Goal: Information Seeking & Learning: Learn about a topic

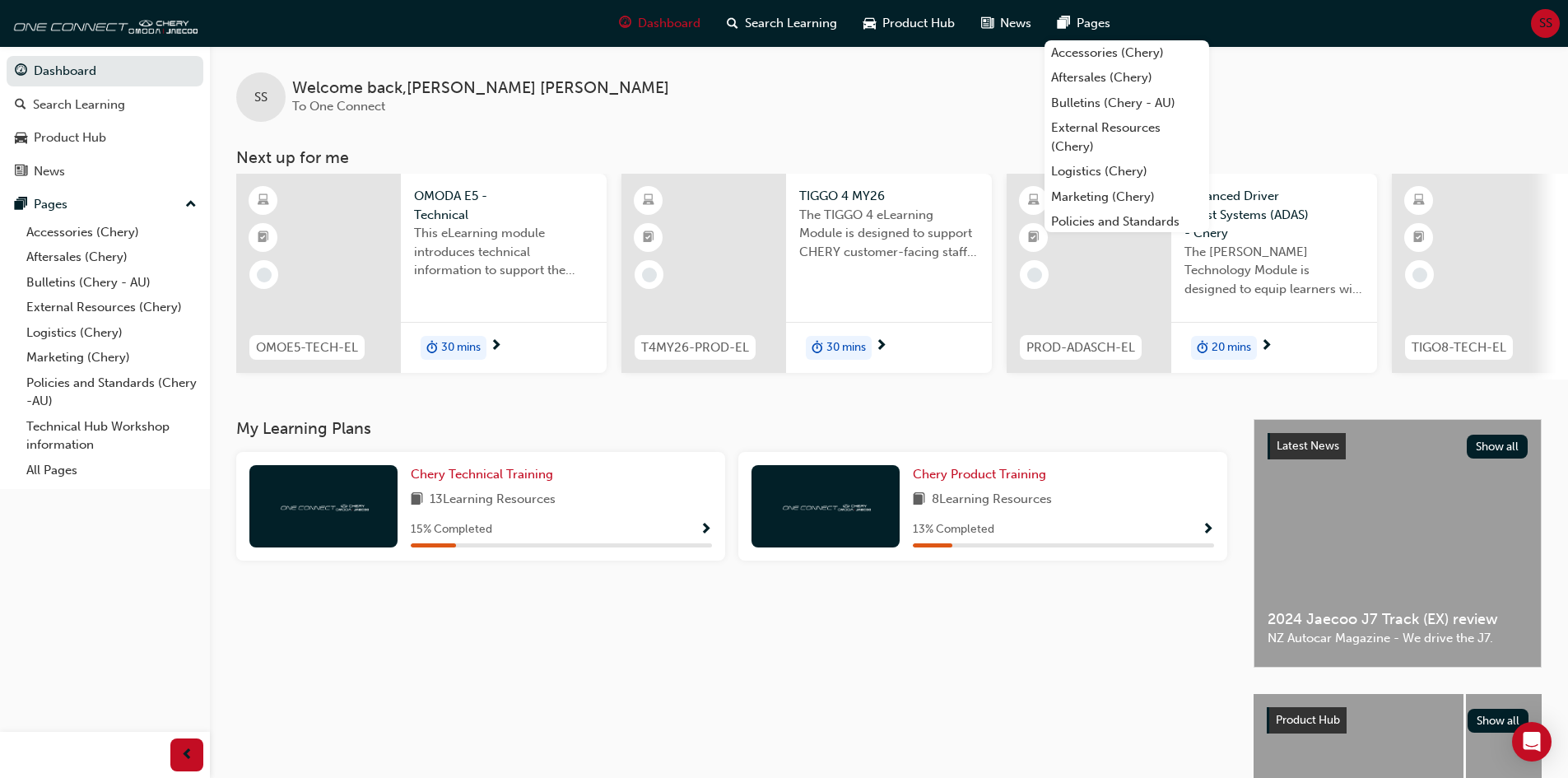
scroll to position [165, 0]
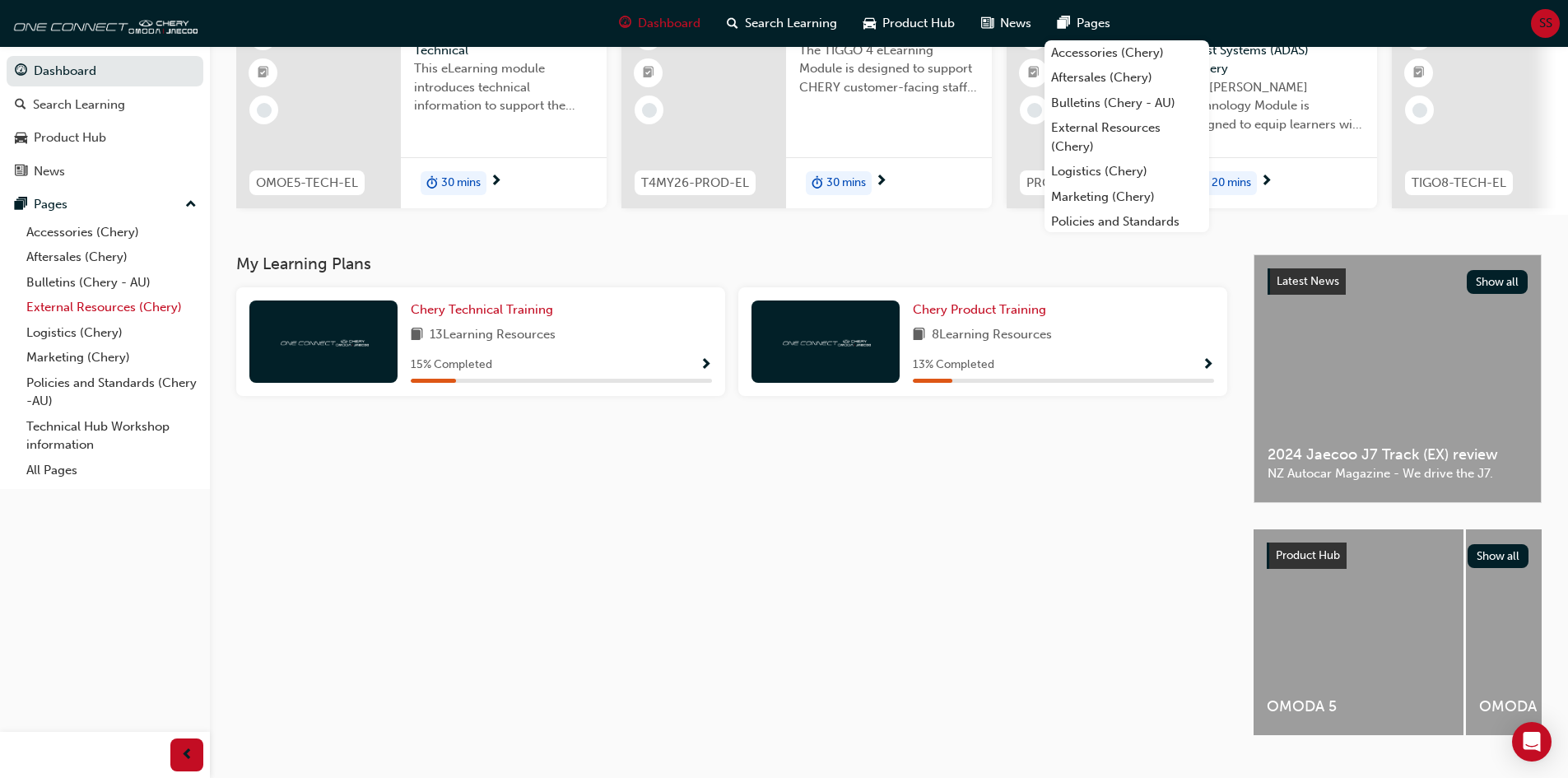
click at [97, 309] on link "External Resources (Chery)" at bounding box center [112, 308] width 183 height 26
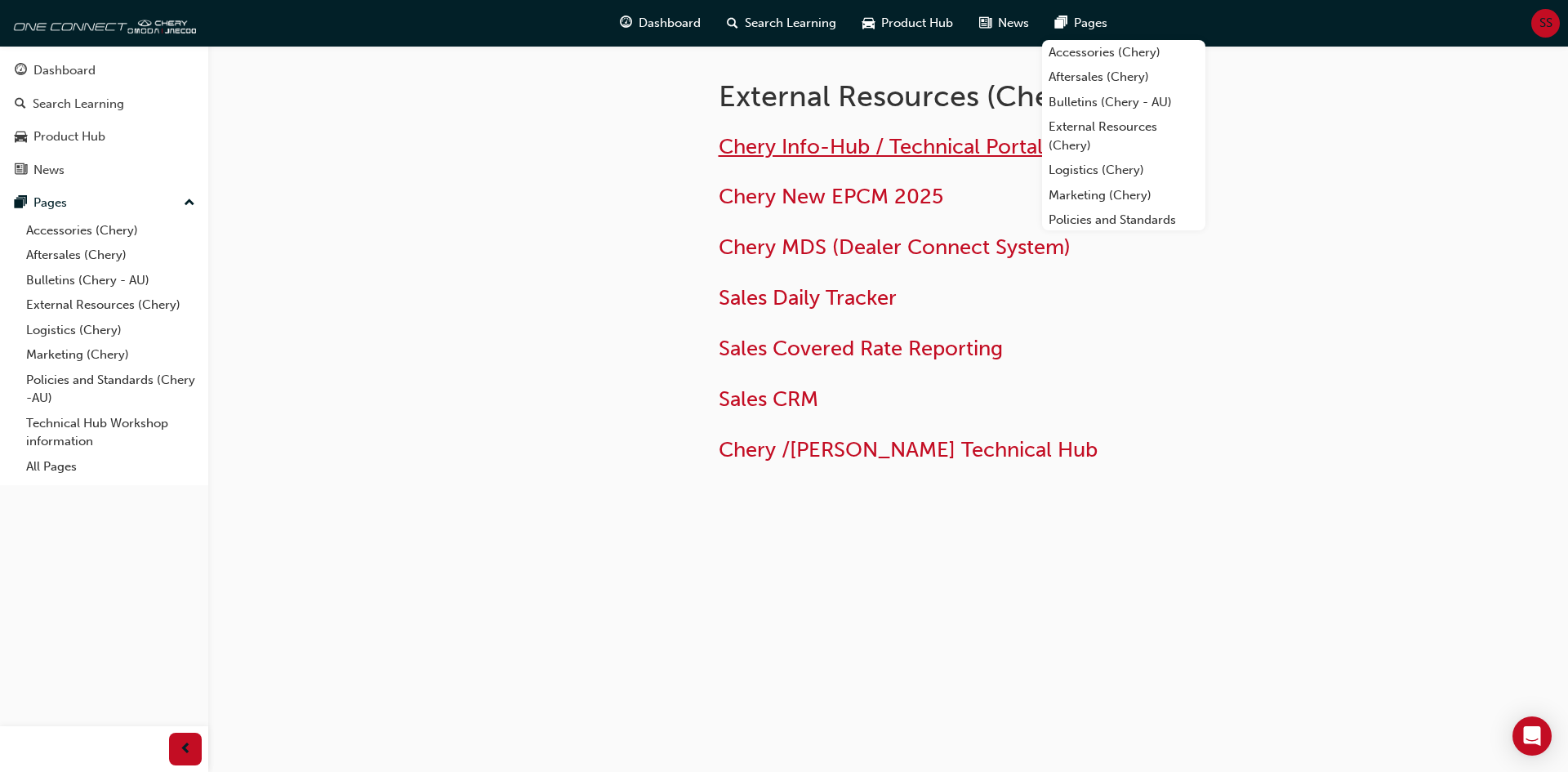
click at [843, 151] on span "Chery Info-Hub / Technical Portal" at bounding box center [880, 146] width 324 height 26
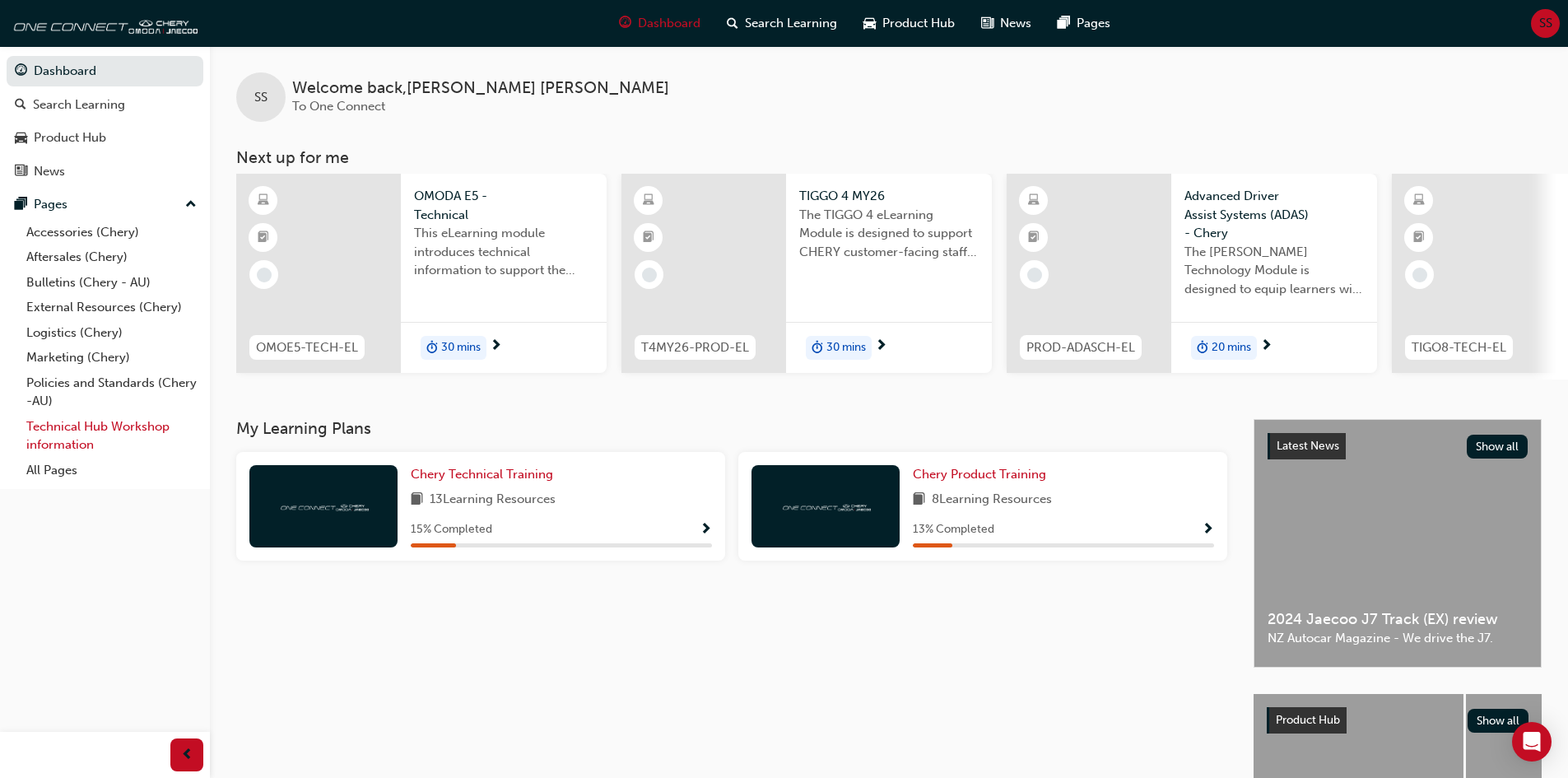
click at [95, 428] on link "Technical Hub Workshop information" at bounding box center [112, 436] width 183 height 44
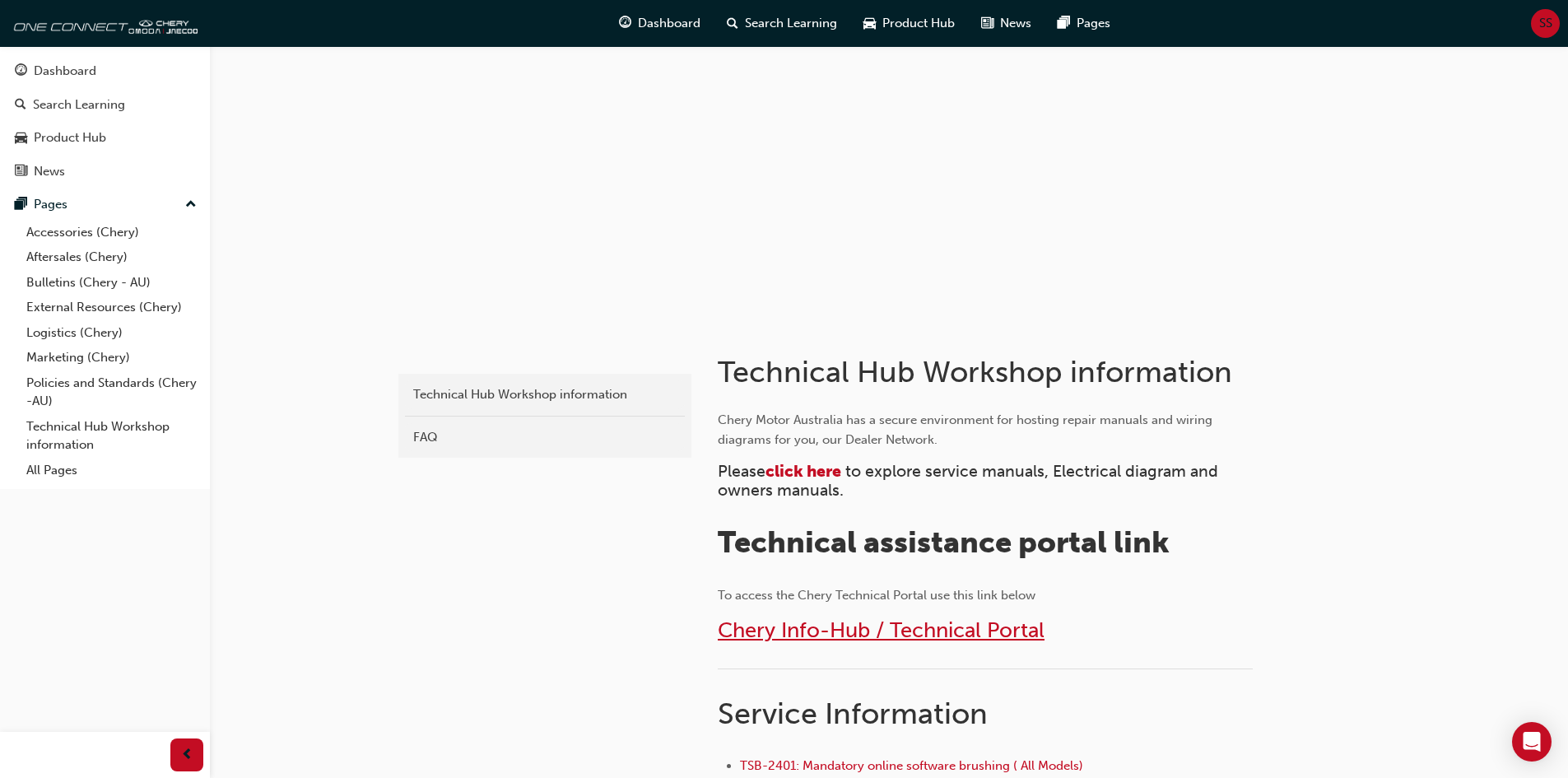
scroll to position [83, 0]
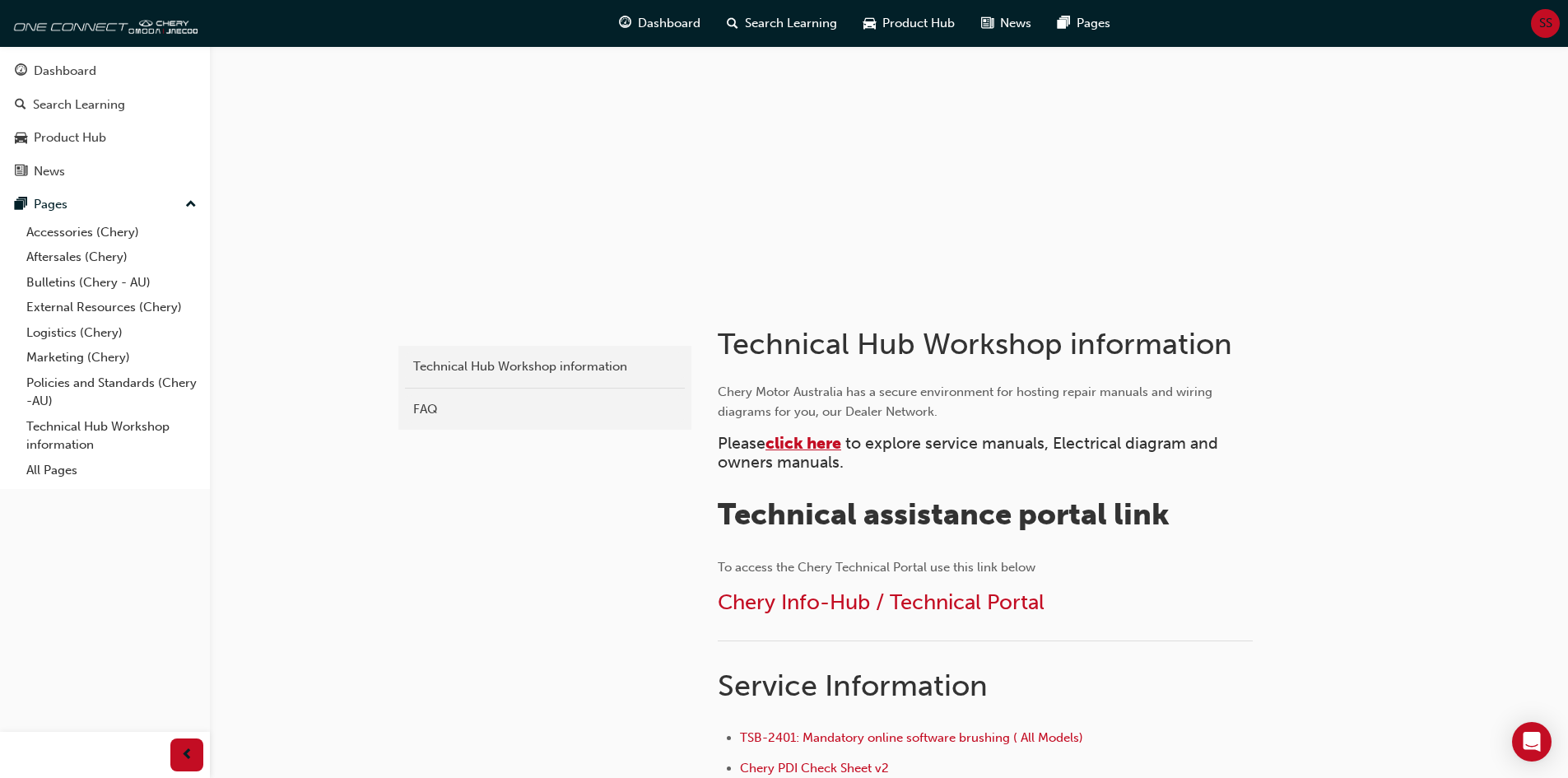
click at [794, 440] on span "click here" at bounding box center [803, 443] width 76 height 19
